Goal: Information Seeking & Learning: Learn about a topic

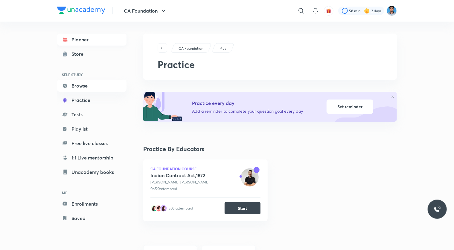
click at [83, 39] on link "Planner" at bounding box center [91, 40] width 69 height 12
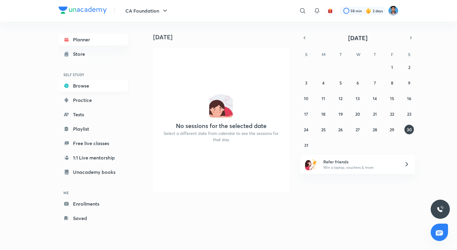
click at [81, 87] on link "Browse" at bounding box center [93, 86] width 69 height 12
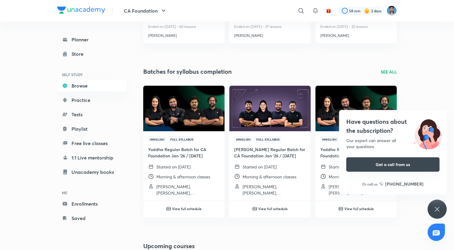
scroll to position [172, 0]
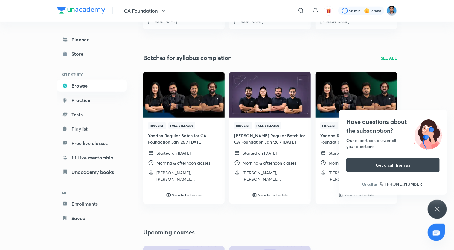
click at [438, 207] on icon at bounding box center [437, 208] width 7 height 7
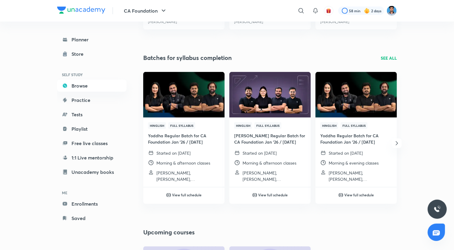
click at [397, 145] on icon "button" at bounding box center [397, 142] width 7 height 7
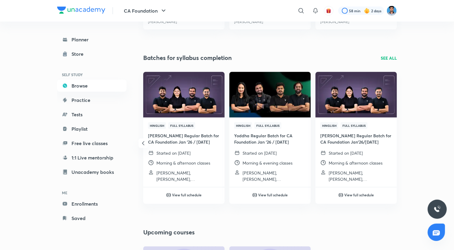
click at [140, 145] on icon "button" at bounding box center [143, 142] width 7 height 7
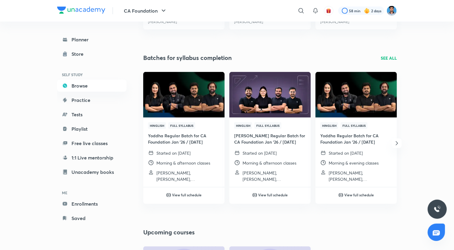
click at [140, 145] on div "Hinglish Full Syllabus Yoddha Regular Batch for CA Foundation Jan '26 / [DATE] …" at bounding box center [270, 143] width 263 height 142
click at [179, 107] on img at bounding box center [183, 94] width 83 height 46
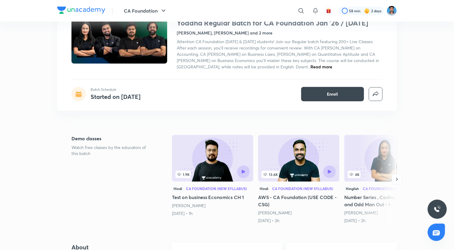
scroll to position [90, 0]
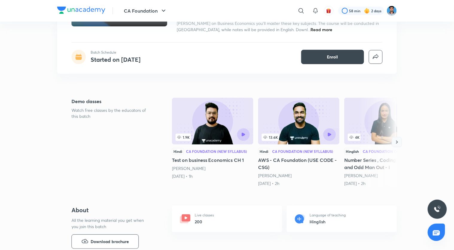
click at [398, 145] on button "button" at bounding box center [397, 142] width 10 height 10
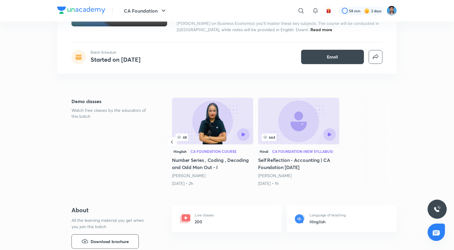
click at [175, 161] on h5 "Number Series , Coding , Decoding and Odd Man Out - I" at bounding box center [212, 163] width 81 height 14
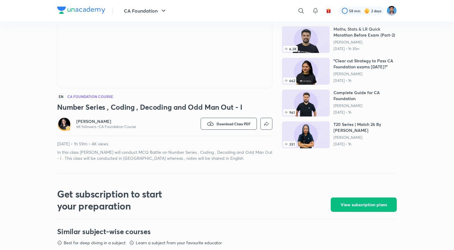
scroll to position [30, 0]
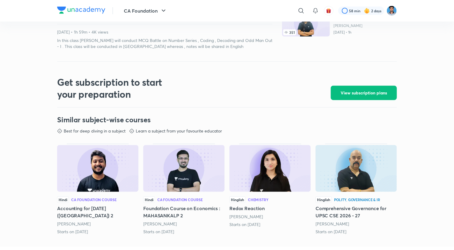
scroll to position [180, 0]
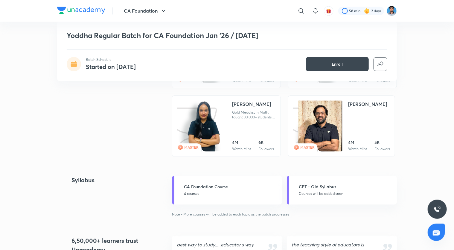
scroll to position [479, 0]
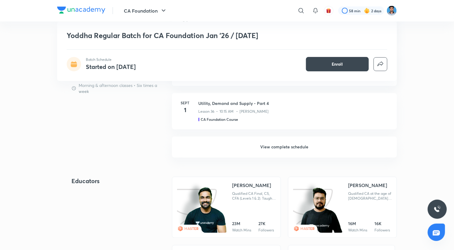
click at [284, 142] on h6 "View complete schedule" at bounding box center [284, 146] width 225 height 21
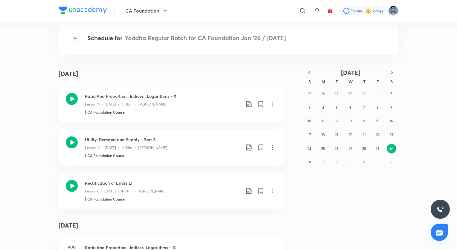
click at [73, 37] on icon "button" at bounding box center [75, 38] width 5 height 5
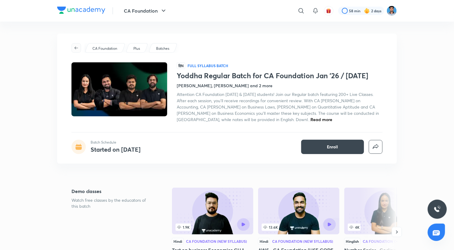
click at [76, 46] on icon "button" at bounding box center [76, 47] width 5 height 5
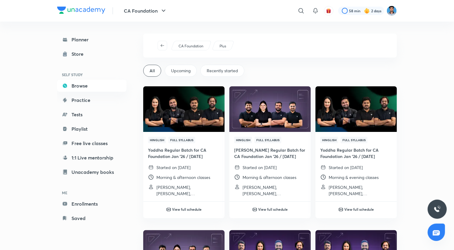
click at [206, 72] on div "Recently started" at bounding box center [223, 71] width 44 height 12
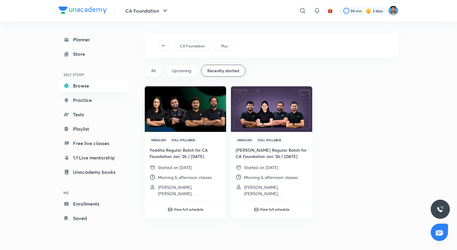
click at [192, 48] on p "CA Foundation" at bounding box center [192, 45] width 25 height 5
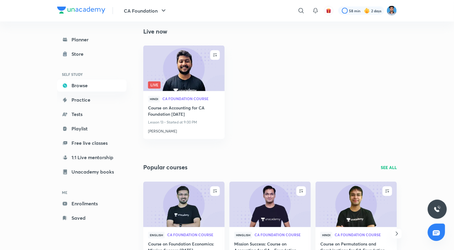
scroll to position [509, 0]
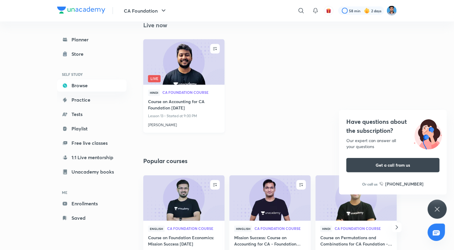
drag, startPoint x: 147, startPoint y: 109, endPoint x: 199, endPoint y: 113, distance: 52.3
click at [199, 113] on div "Hindi CA Foundation Course Course on Accounting for CA Foundation [DATE] Lesson…" at bounding box center [183, 109] width 81 height 48
drag, startPoint x: 199, startPoint y: 113, endPoint x: 178, endPoint y: 148, distance: 41.0
click at [178, 143] on div "ENROLL Live Hindi CA Foundation Course Course on Accounting for CA Foundation […" at bounding box center [270, 91] width 263 height 104
click at [182, 105] on h4 "Course on Accounting for CA Foundation [DATE]" at bounding box center [184, 105] width 72 height 14
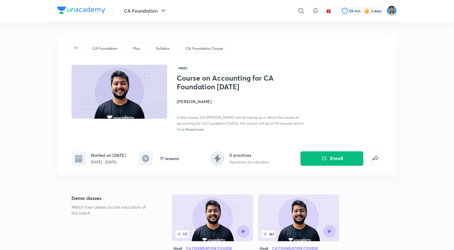
click at [114, 85] on img at bounding box center [120, 91] width 98 height 55
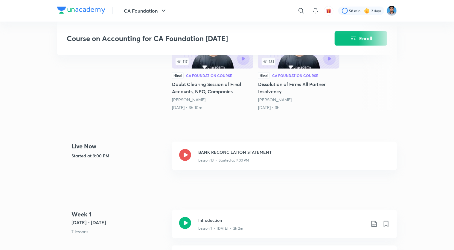
scroll to position [180, 0]
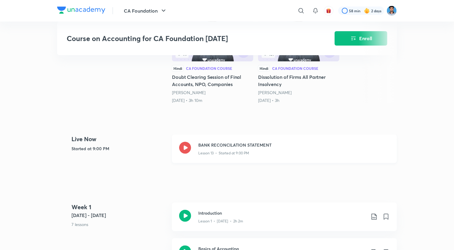
click at [187, 147] on icon at bounding box center [185, 148] width 12 height 12
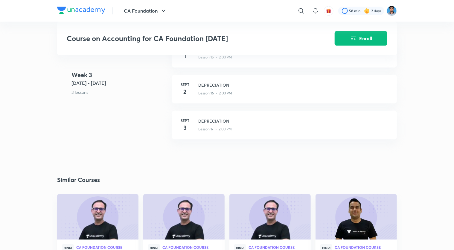
scroll to position [928, 0]
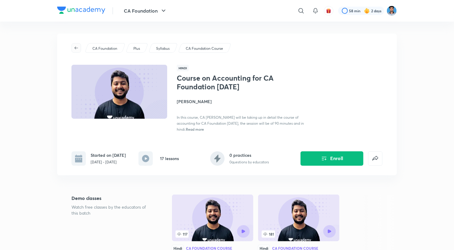
click at [73, 46] on span "button" at bounding box center [76, 47] width 9 height 5
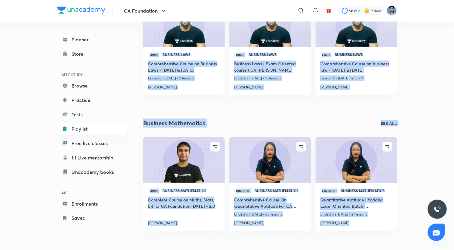
scroll to position [393, 0]
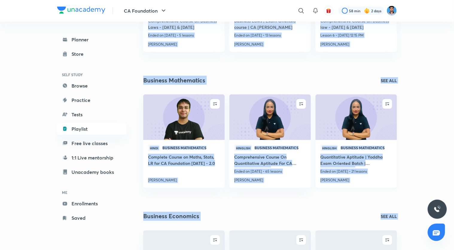
drag, startPoint x: 157, startPoint y: 63, endPoint x: 350, endPoint y: 184, distance: 228.0
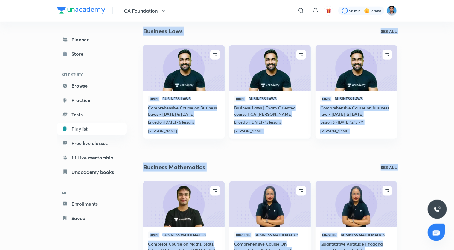
scroll to position [423, 0]
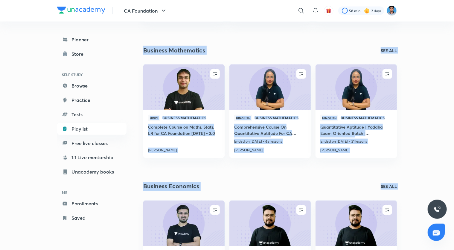
click at [410, 149] on div "CA Foundation ​ 58 min 2 days Planner Store SELF STUDY Browse Practice Tests Pl…" at bounding box center [227, 217] width 454 height 1281
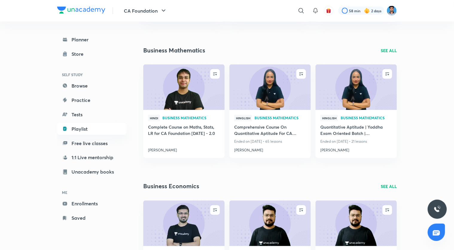
click at [389, 48] on p "SEE ALL" at bounding box center [389, 50] width 16 height 6
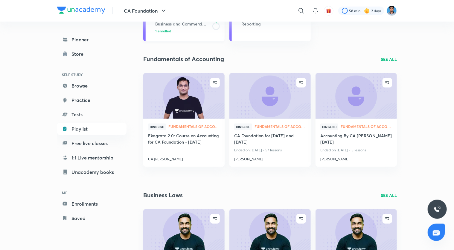
scroll to position [150, 0]
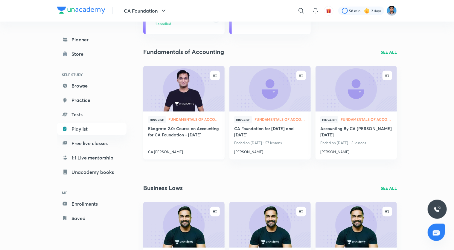
drag, startPoint x: 147, startPoint y: 127, endPoint x: 209, endPoint y: 136, distance: 62.8
click at [209, 136] on div "Hinglish Fundamentals of Accounting Ekagrata 2.0: Course on Accounting for CA F…" at bounding box center [183, 135] width 81 height 48
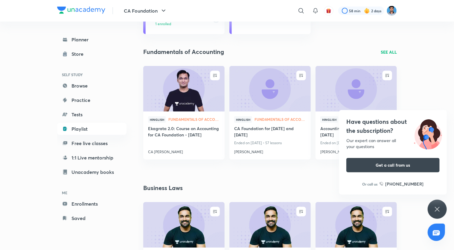
click at [433, 213] on div "Have questions about the subscription? Our expert can answer all your questions…" at bounding box center [437, 208] width 19 height 19
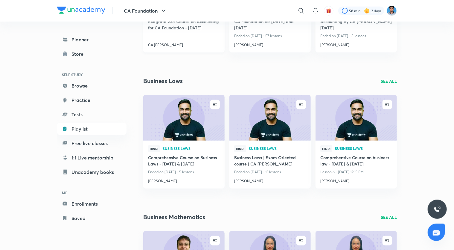
scroll to position [299, 0]
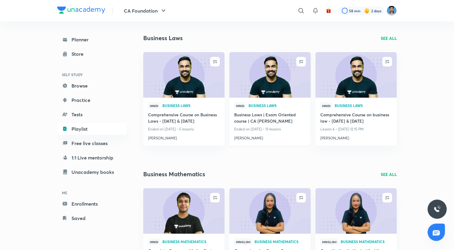
drag, startPoint x: 234, startPoint y: 129, endPoint x: 297, endPoint y: 132, distance: 62.9
click at [297, 132] on div "Hindi Business Laws Business Laws | Exam Oriented course | CA [PERSON_NAME] End…" at bounding box center [270, 122] width 81 height 48
drag, startPoint x: 297, startPoint y: 132, endPoint x: 311, endPoint y: 189, distance: 58.6
click at [311, 189] on div "ENROLL Hindi Business Mathematics Complete Course on Maths, Stats, LR for CA Fo…" at bounding box center [270, 240] width 263 height 104
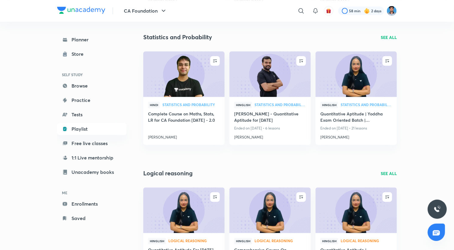
scroll to position [718, 0]
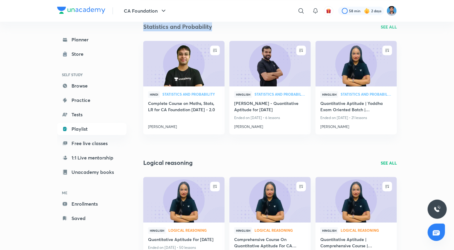
drag, startPoint x: 143, startPoint y: 26, endPoint x: 219, endPoint y: 30, distance: 75.8
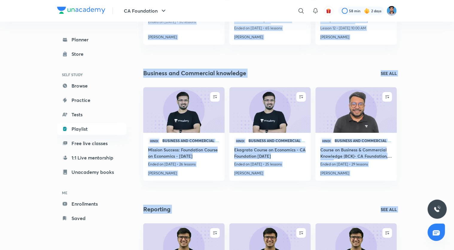
scroll to position [1032, 0]
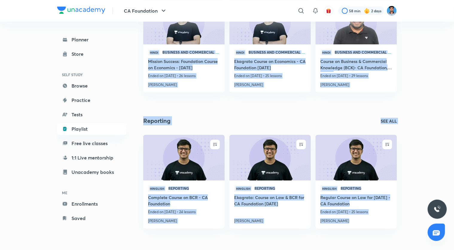
drag, startPoint x: 141, startPoint y: 41, endPoint x: 197, endPoint y: 260, distance: 225.8
drag, startPoint x: 142, startPoint y: 81, endPoint x: 337, endPoint y: 265, distance: 267.8
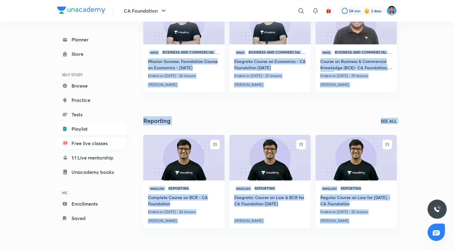
click at [80, 140] on link "Free live classes" at bounding box center [91, 143] width 69 height 12
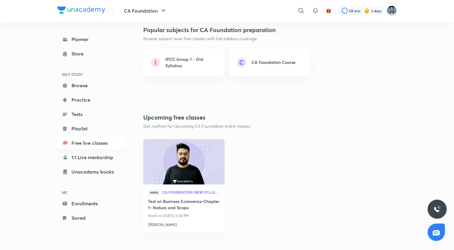
scroll to position [551, 0]
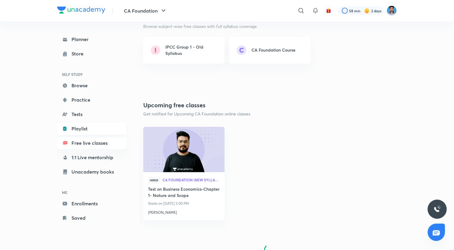
click at [88, 126] on link "Playlist" at bounding box center [91, 129] width 69 height 12
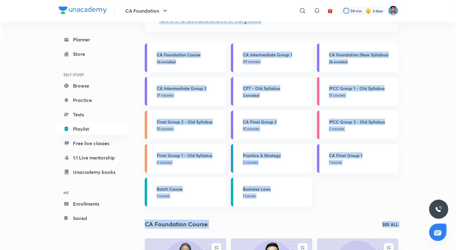
scroll to position [47, 0]
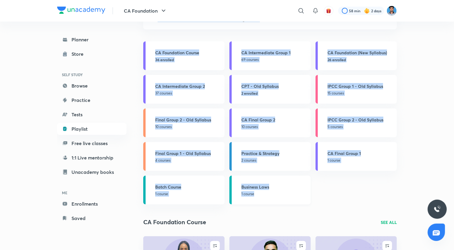
drag, startPoint x: 158, startPoint y: 65, endPoint x: 255, endPoint y: 196, distance: 163.2
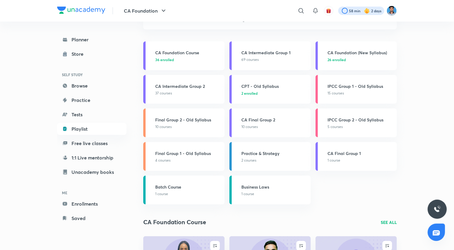
click at [349, 11] on div at bounding box center [361, 11] width 46 height 8
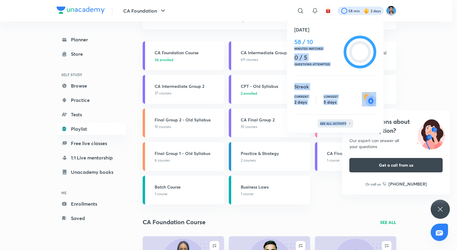
drag, startPoint x: 292, startPoint y: 47, endPoint x: 345, endPoint y: 125, distance: 94.8
click at [345, 125] on div "[DATE] 58 / 10 Minutes watched 0 / 5 Questions attempted Streak Current 2 days …" at bounding box center [335, 76] width 97 height 114
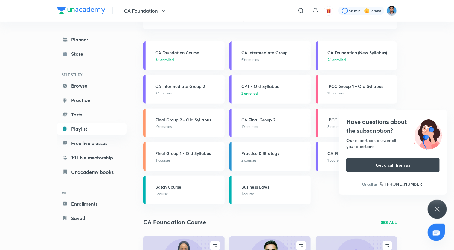
click at [438, 212] on icon at bounding box center [437, 208] width 7 height 7
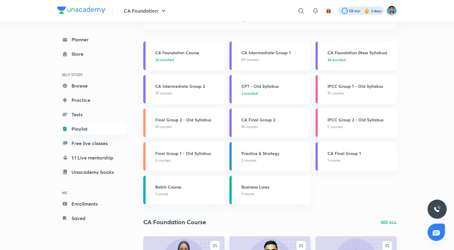
click at [345, 12] on div at bounding box center [361, 11] width 46 height 8
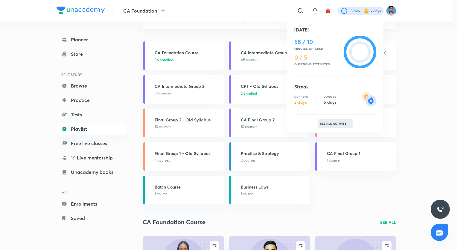
click at [335, 121] on p "See all activity" at bounding box center [334, 123] width 28 height 4
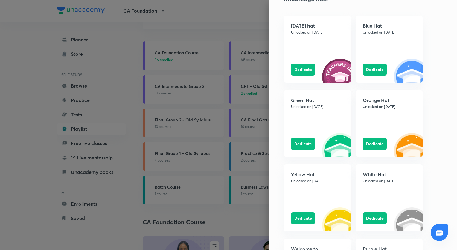
scroll to position [608, 0]
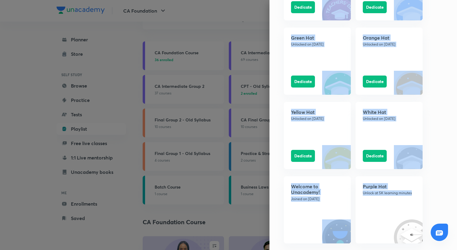
drag, startPoint x: 276, startPoint y: 26, endPoint x: 409, endPoint y: 195, distance: 215.3
click at [409, 195] on div "Learning streak Watch 10 mins to achieve the daily goal Current 2 days Longest …" at bounding box center [364, 125] width 188 height 250
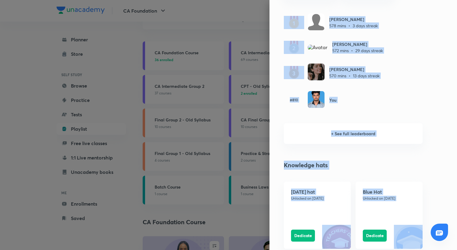
scroll to position [309, 0]
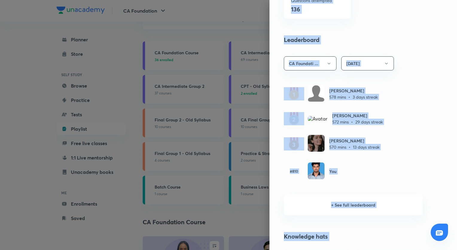
click at [394, 167] on div "#810 You" at bounding box center [353, 171] width 139 height 18
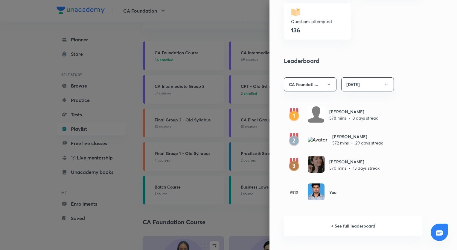
scroll to position [279, 0]
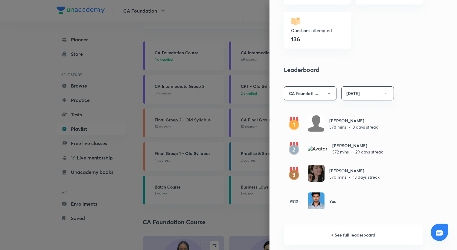
click at [308, 95] on button "CA Foundati ..." at bounding box center [310, 93] width 53 height 14
click at [303, 112] on span "CA Foundation" at bounding box center [305, 111] width 45 height 6
click at [352, 91] on button "[DATE]" at bounding box center [367, 93] width 53 height 14
click at [318, 226] on div at bounding box center [228, 125] width 457 height 250
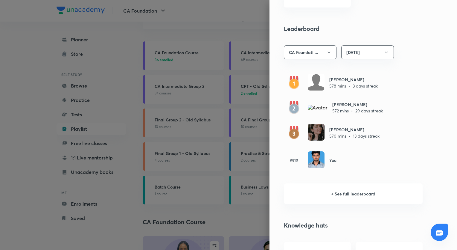
scroll to position [339, 0]
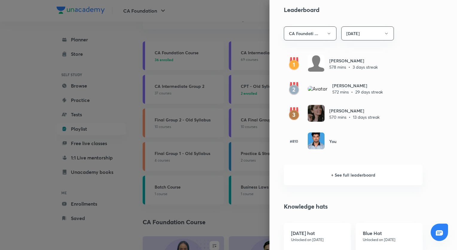
click at [329, 174] on h6 "+ See full leaderboard" at bounding box center [353, 174] width 139 height 21
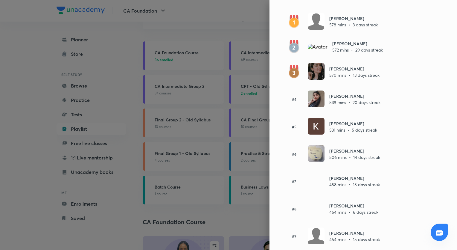
scroll to position [0, 0]
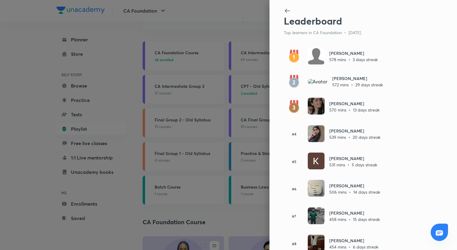
click at [284, 12] on icon at bounding box center [287, 10] width 7 height 7
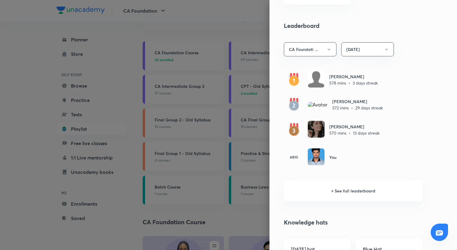
scroll to position [389, 0]
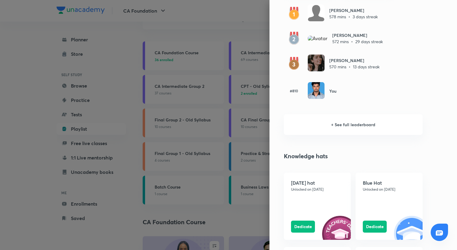
click at [310, 83] on img at bounding box center [316, 90] width 17 height 17
click at [329, 91] on h6 "You" at bounding box center [332, 91] width 7 height 6
drag, startPoint x: 329, startPoint y: 91, endPoint x: 351, endPoint y: 126, distance: 41.2
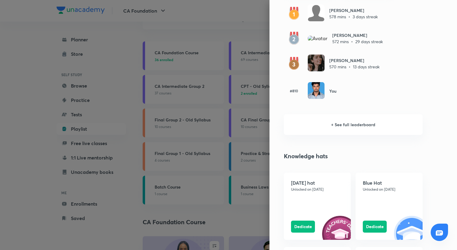
click at [351, 126] on h6 "+ See full leaderboard" at bounding box center [353, 124] width 139 height 21
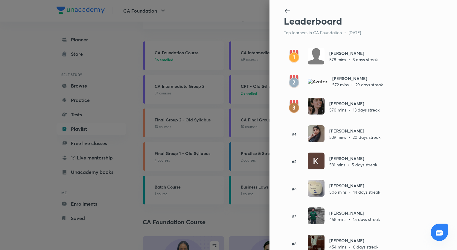
click at [351, 126] on div "Leaderboard Top learners in CA Foundation • [DATE] [PERSON_NAME] 578 mins • 3 d…" at bounding box center [364, 125] width 188 height 250
click at [285, 10] on icon at bounding box center [287, 10] width 7 height 7
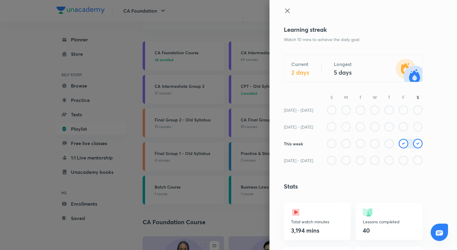
click at [285, 11] on icon at bounding box center [287, 10] width 4 height 4
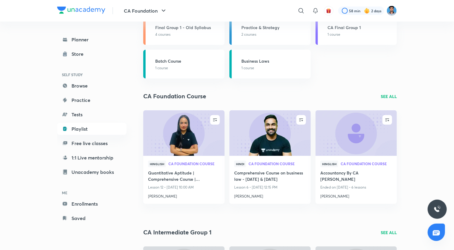
scroll to position [196, 0]
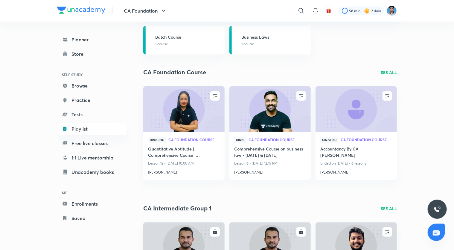
click at [260, 249] on html "CA Foundation ​ 58 min 2 days Planner Store SELF STUDY Browse Practice Tests Pl…" at bounding box center [227, 206] width 454 height 805
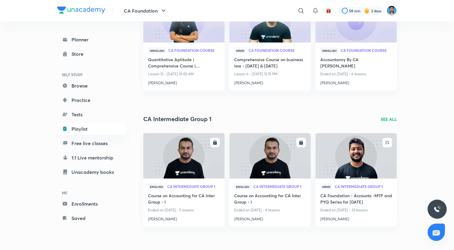
scroll to position [406, 0]
